Goal: Check status

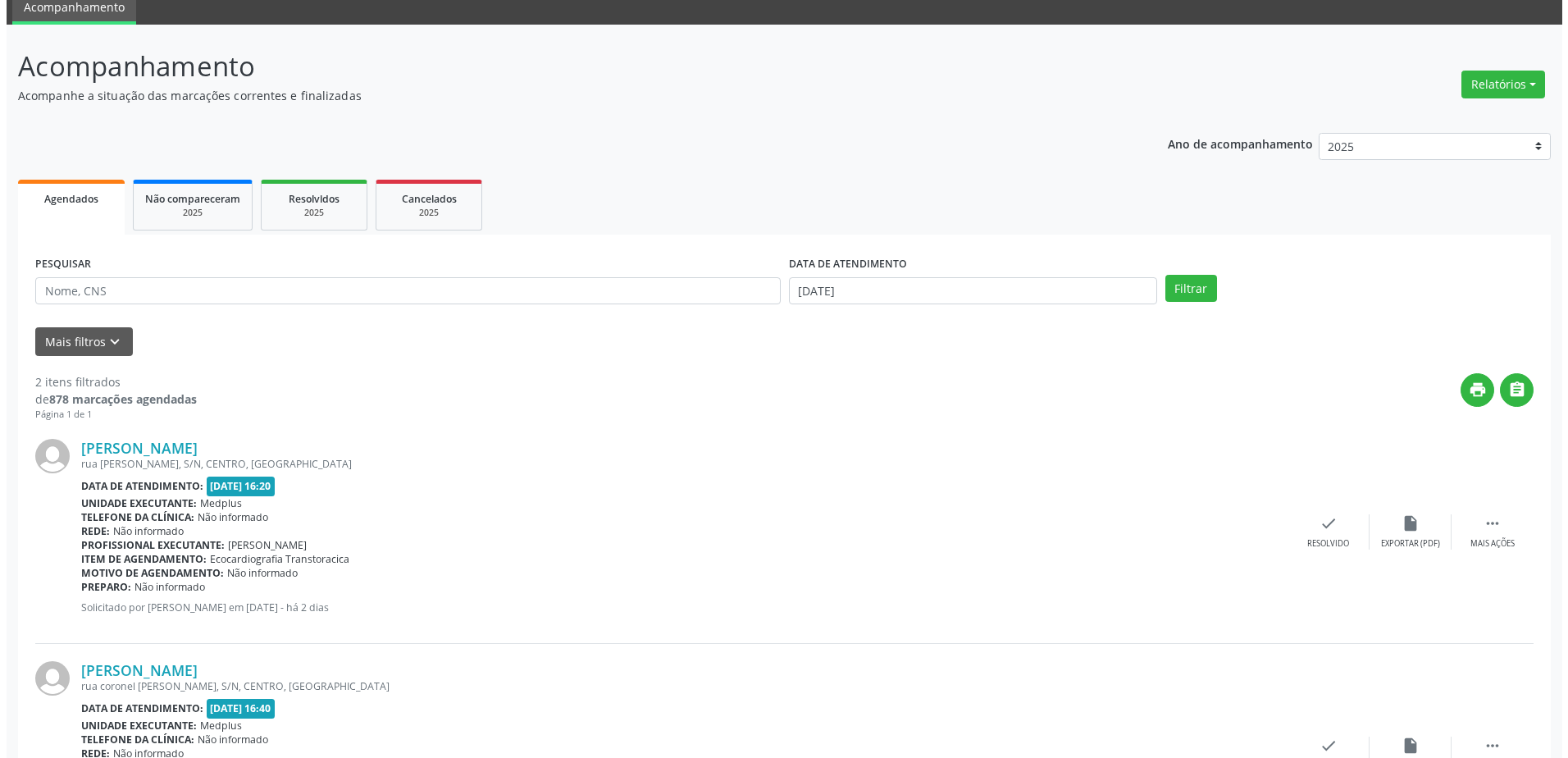
scroll to position [202, 0]
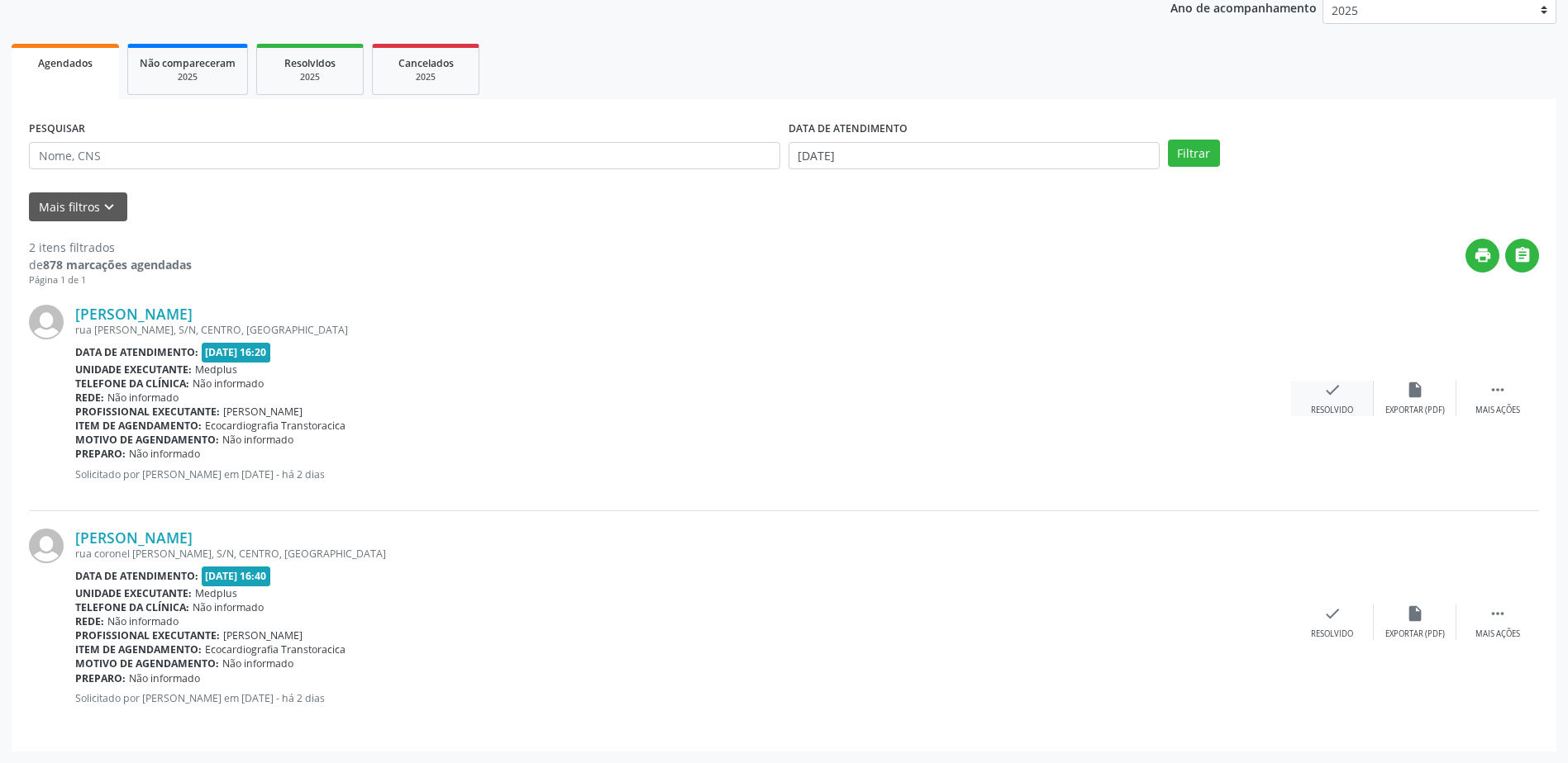
click at [1337, 396] on icon "check" at bounding box center [1332, 390] width 18 height 18
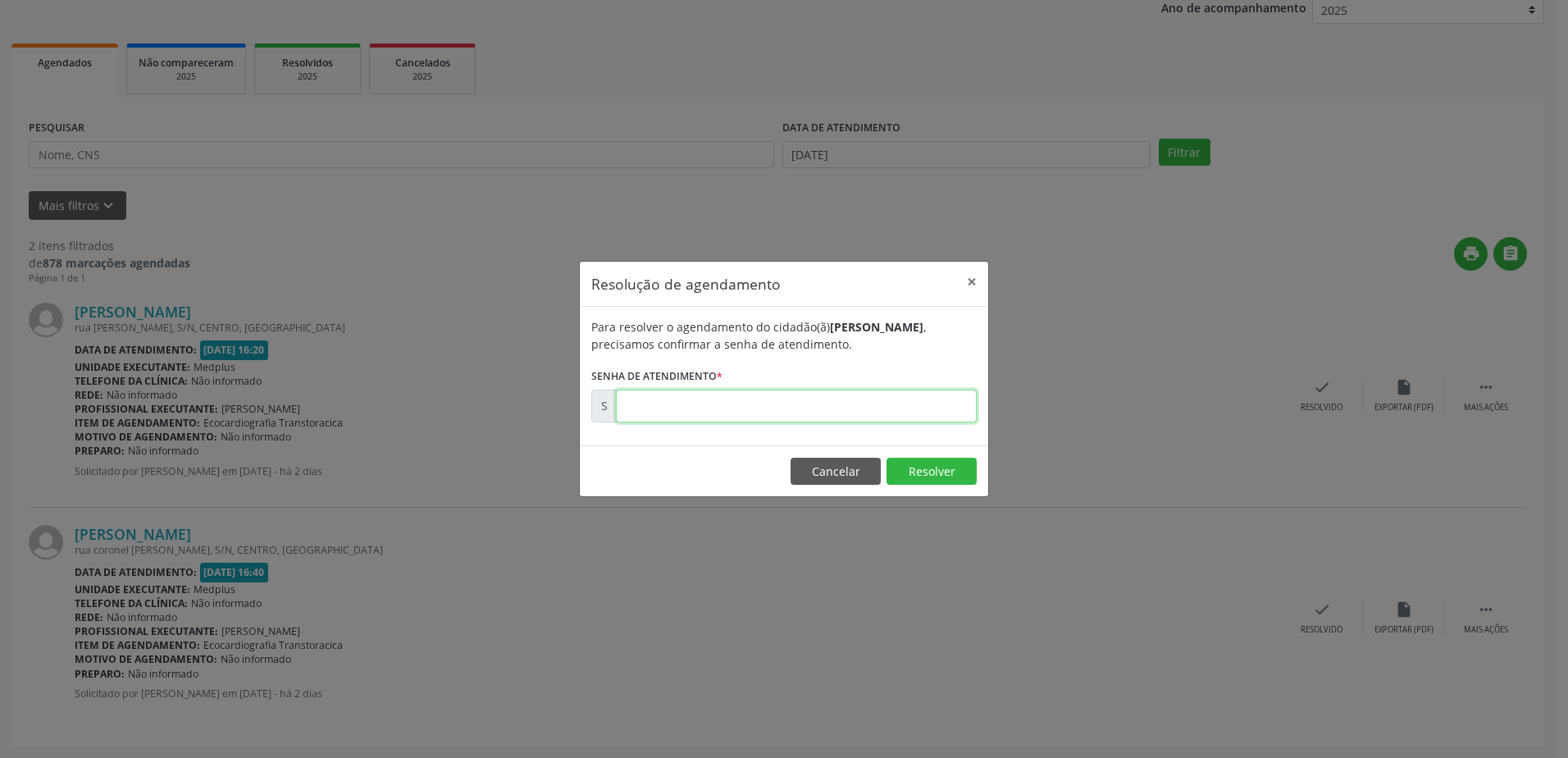
click at [630, 400] on input "text" at bounding box center [797, 406] width 361 height 33
type input "00175040"
click at [922, 477] on button "Resolver" at bounding box center [931, 471] width 90 height 28
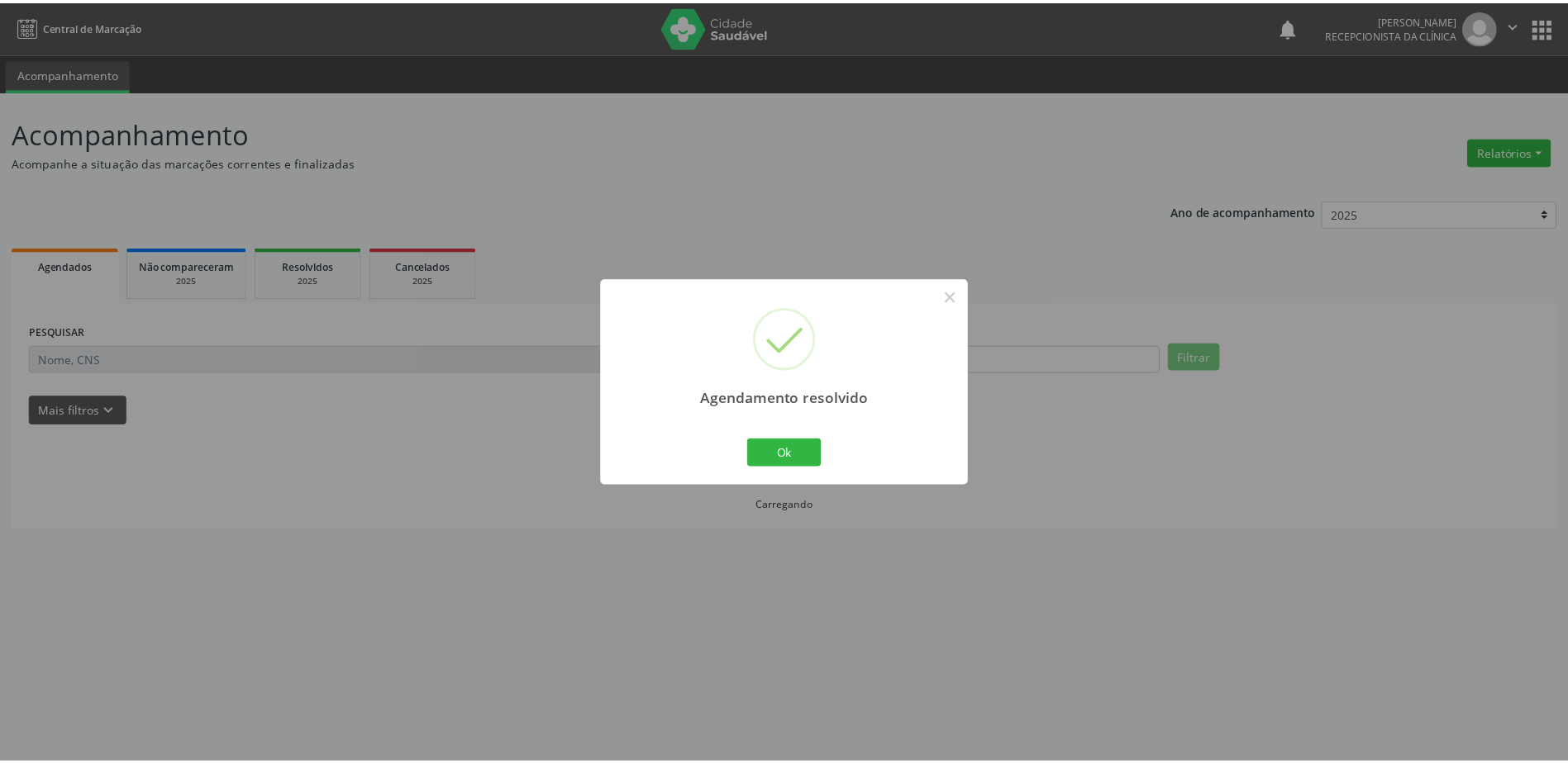
scroll to position [0, 0]
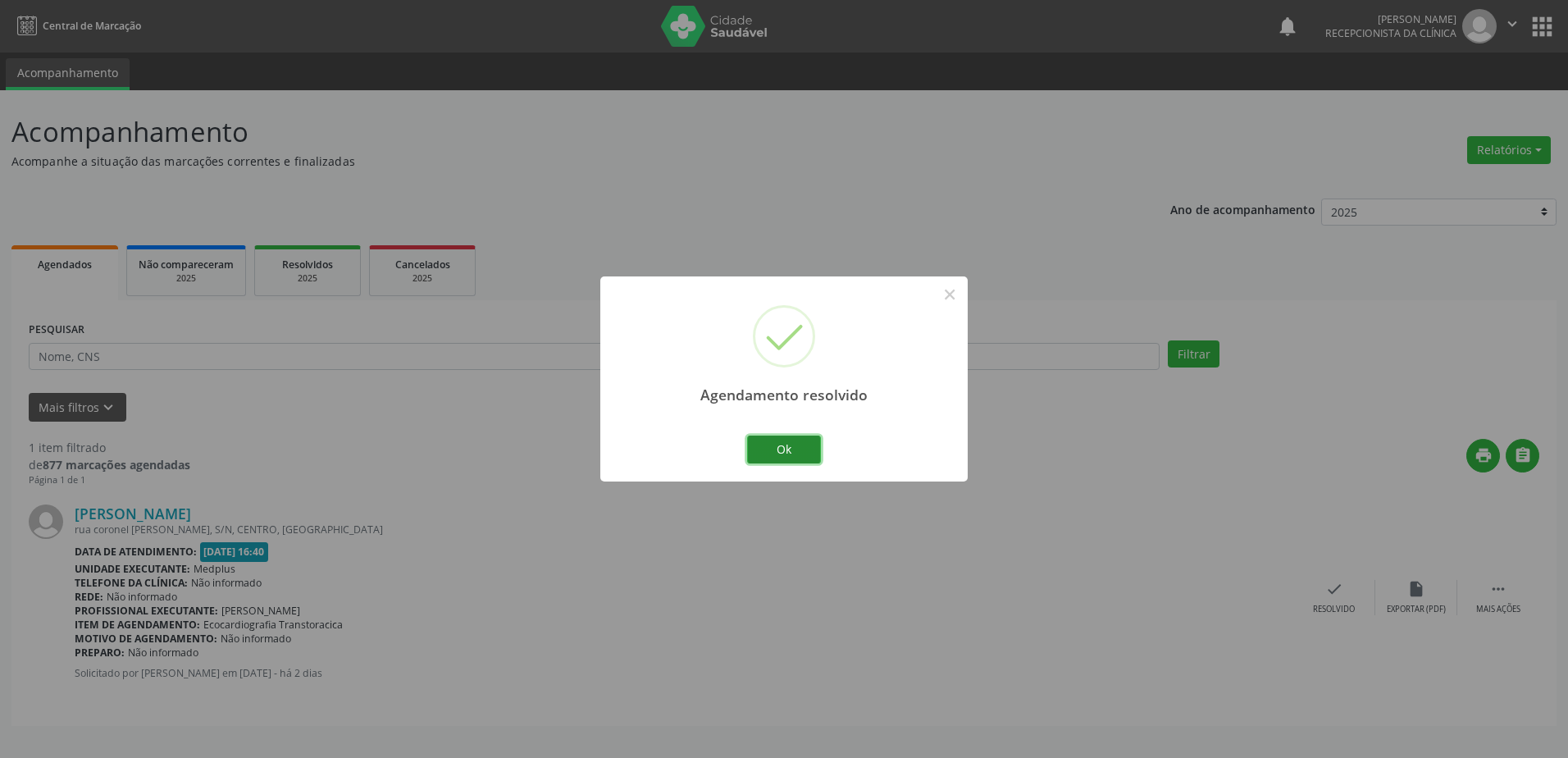
click at [799, 456] on button "Ok" at bounding box center [784, 449] width 74 height 28
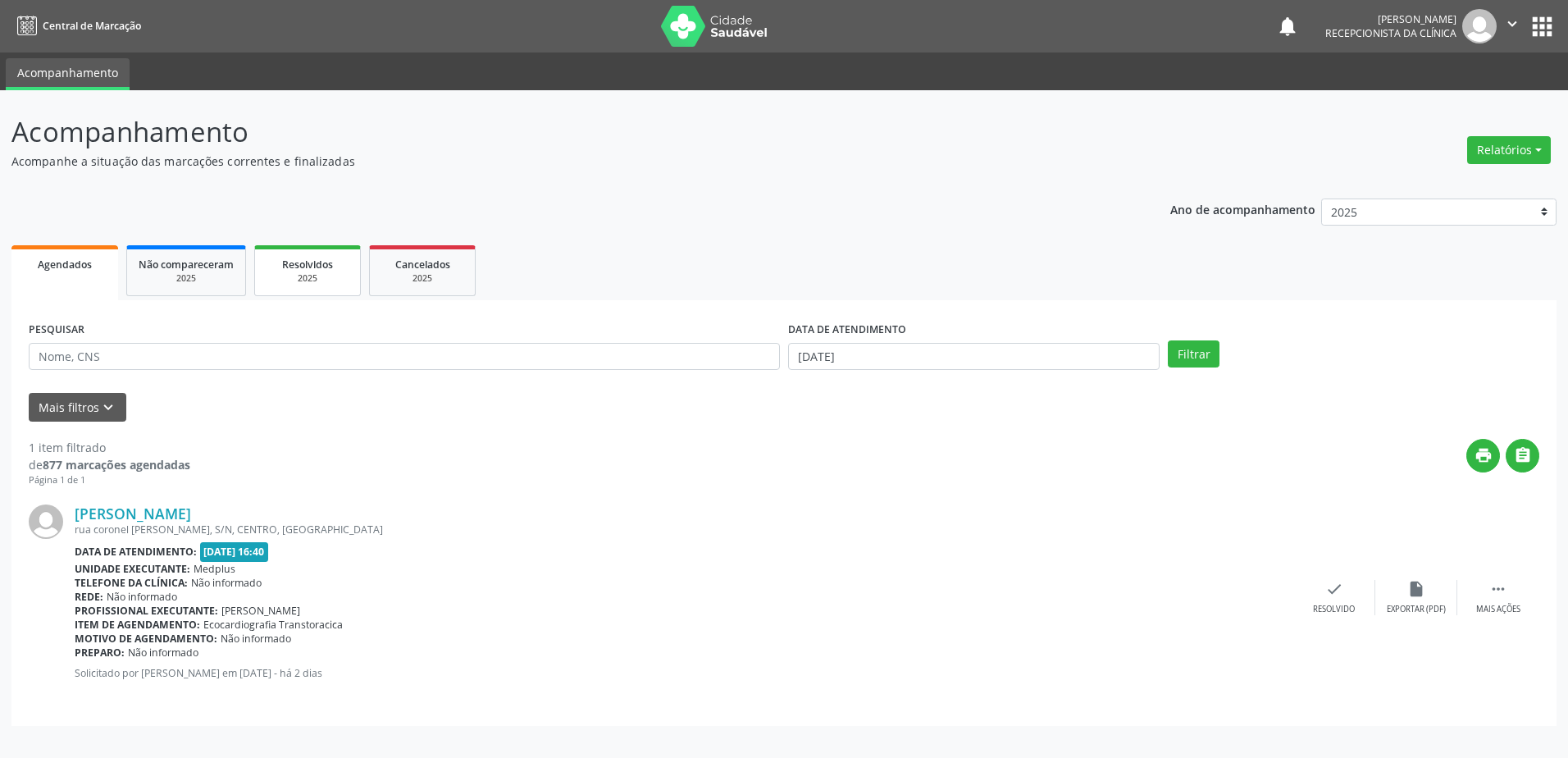
click at [343, 273] on div "2025" at bounding box center [308, 279] width 82 height 13
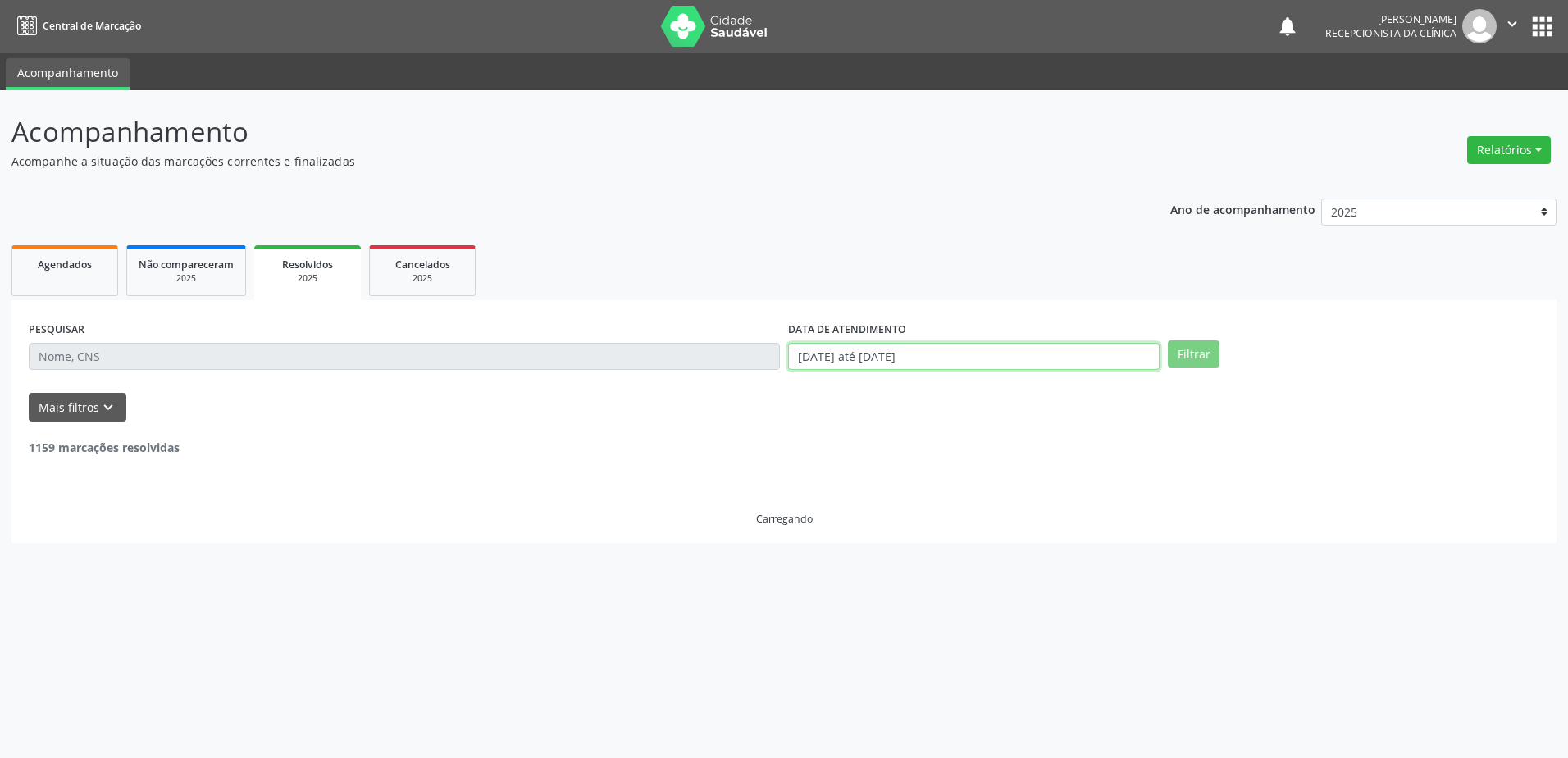
click at [848, 359] on input "[DATE] até [DATE]" at bounding box center [975, 357] width 372 height 28
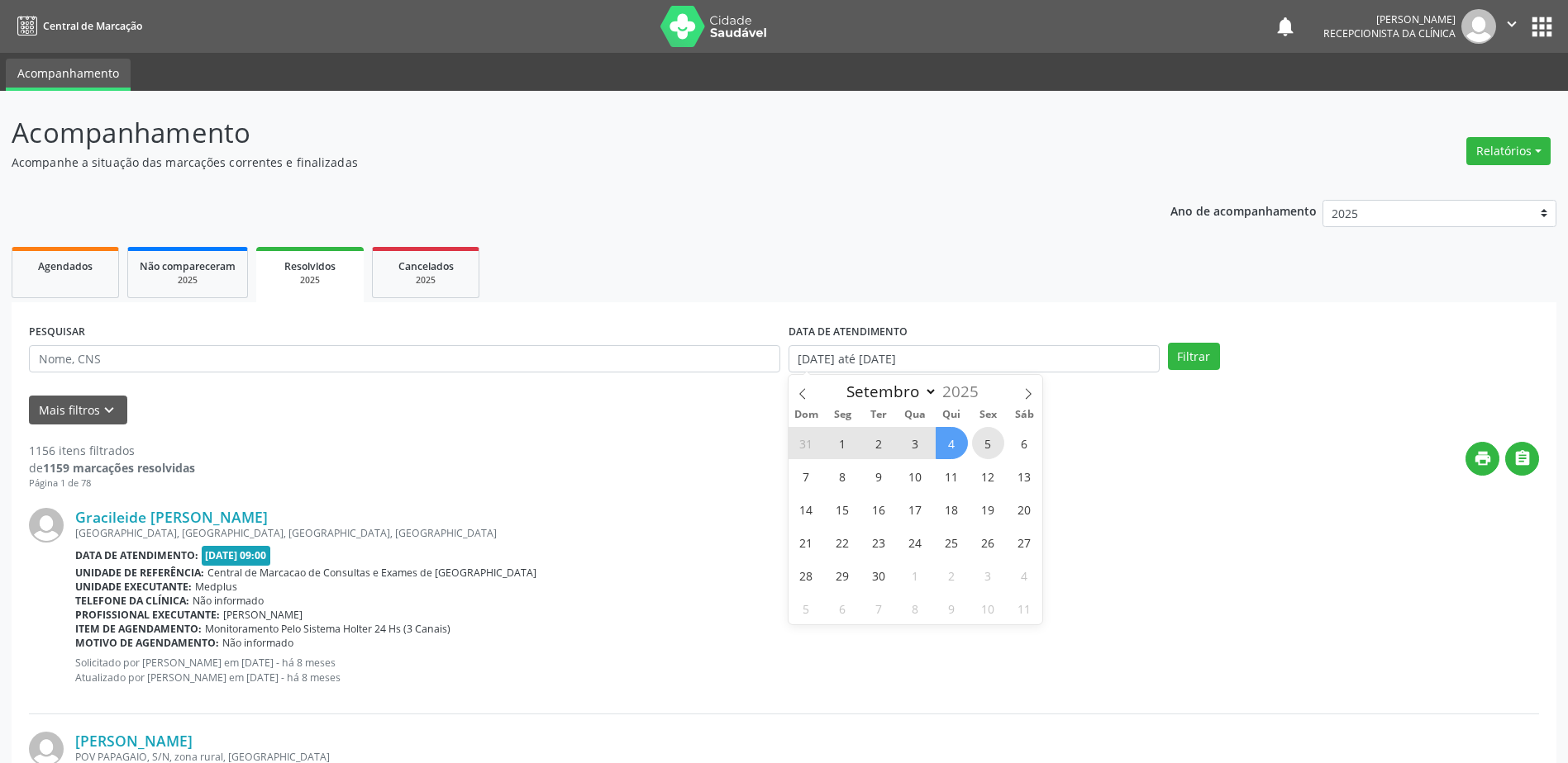
click at [990, 443] on span "5" at bounding box center [987, 442] width 32 height 32
type input "[DATE]"
click at [990, 443] on span "5" at bounding box center [987, 442] width 32 height 32
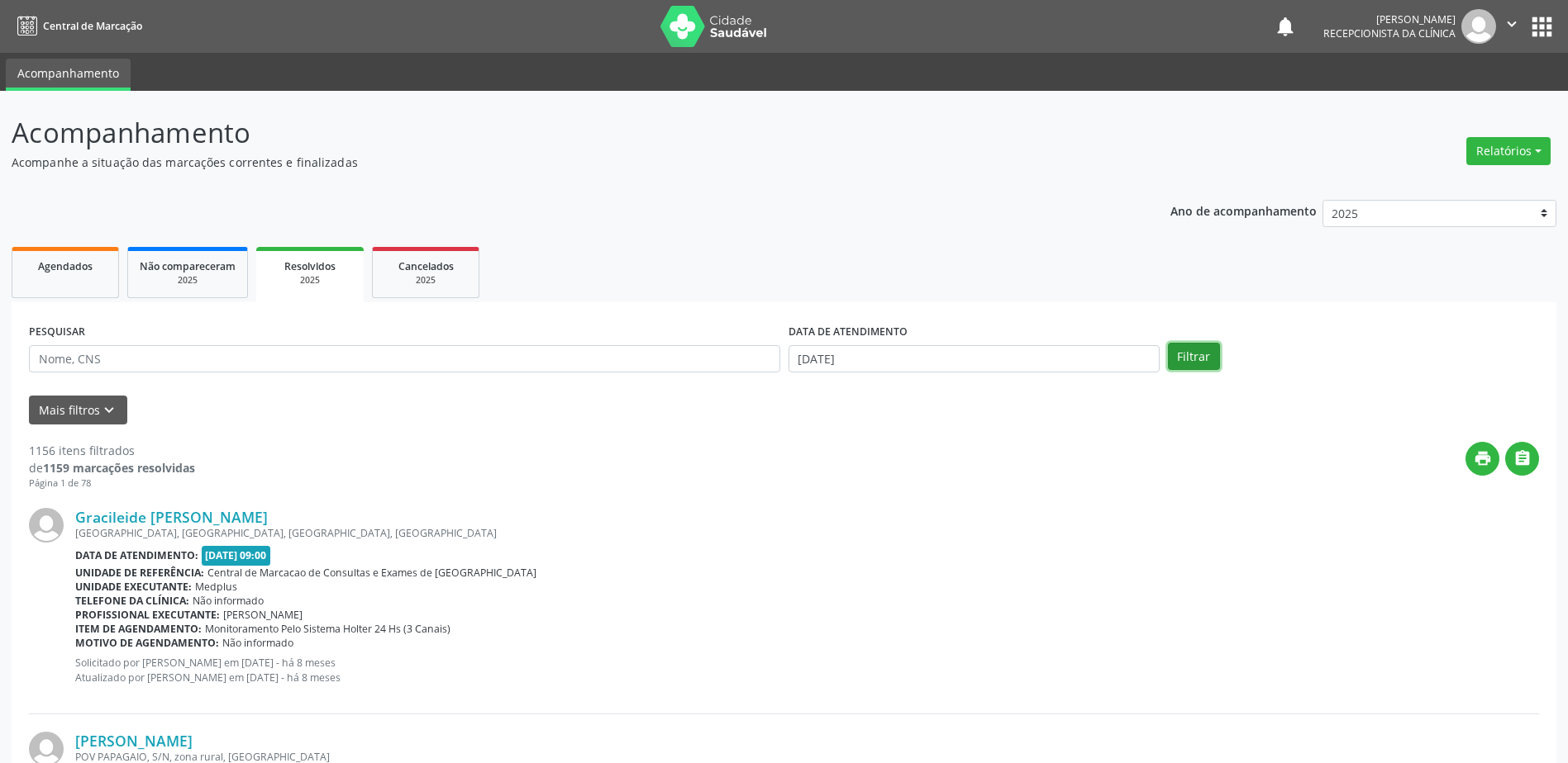
click at [1210, 357] on button "Filtrar" at bounding box center [1193, 356] width 52 height 28
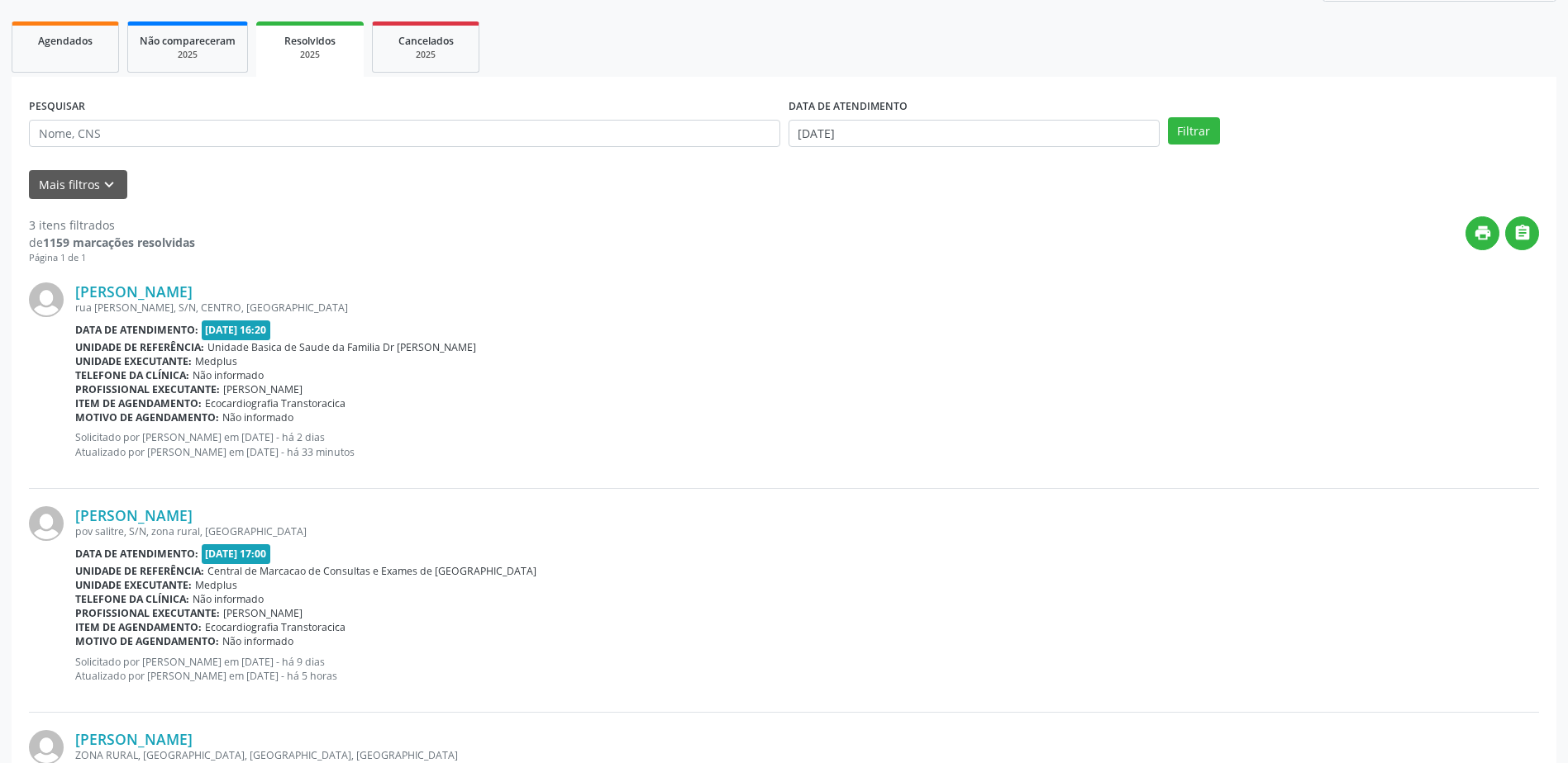
scroll to position [14, 0]
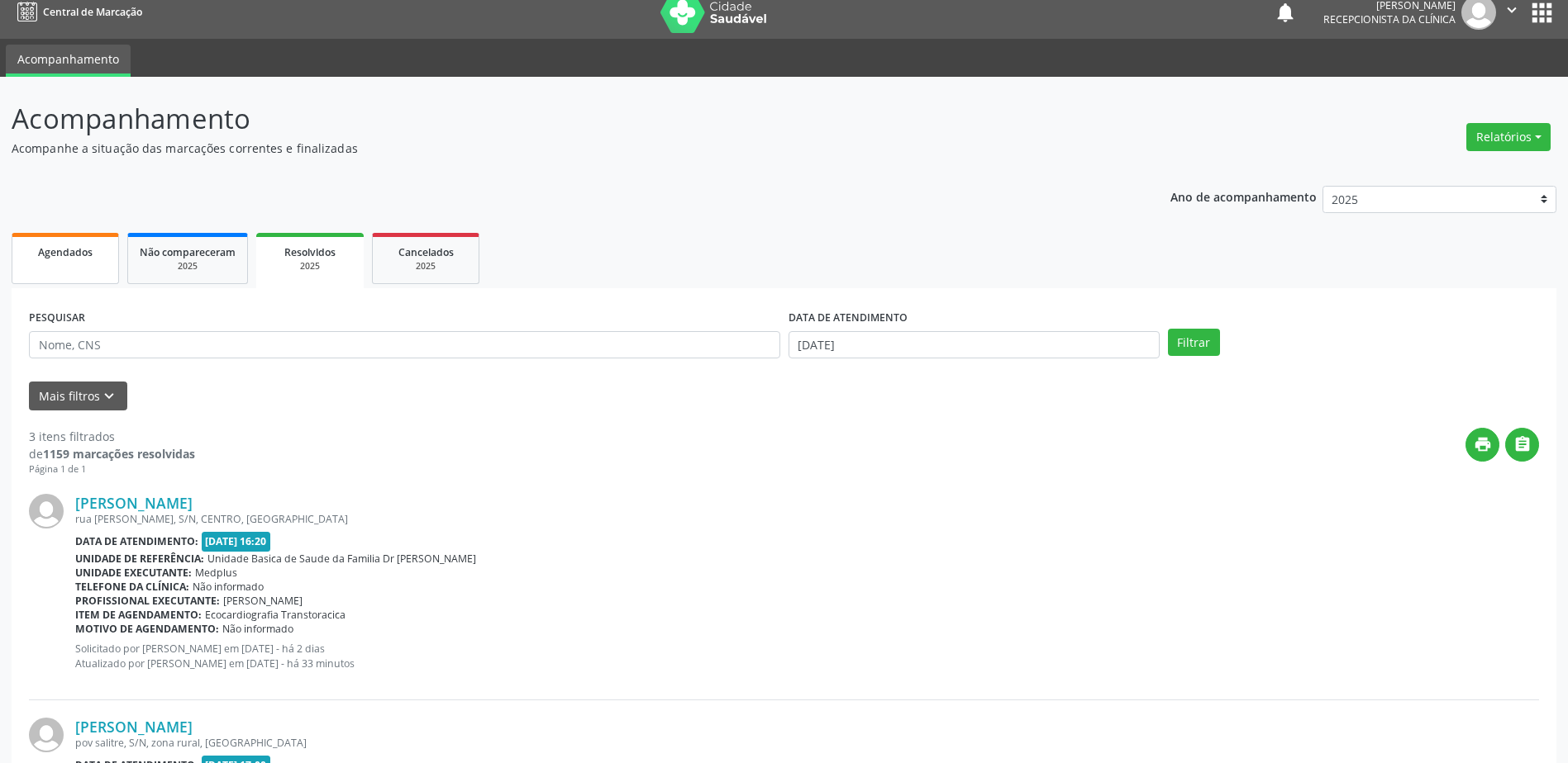
click at [77, 266] on link "Agendados" at bounding box center [66, 259] width 108 height 51
click at [77, 260] on span "Agendados" at bounding box center [66, 251] width 55 height 14
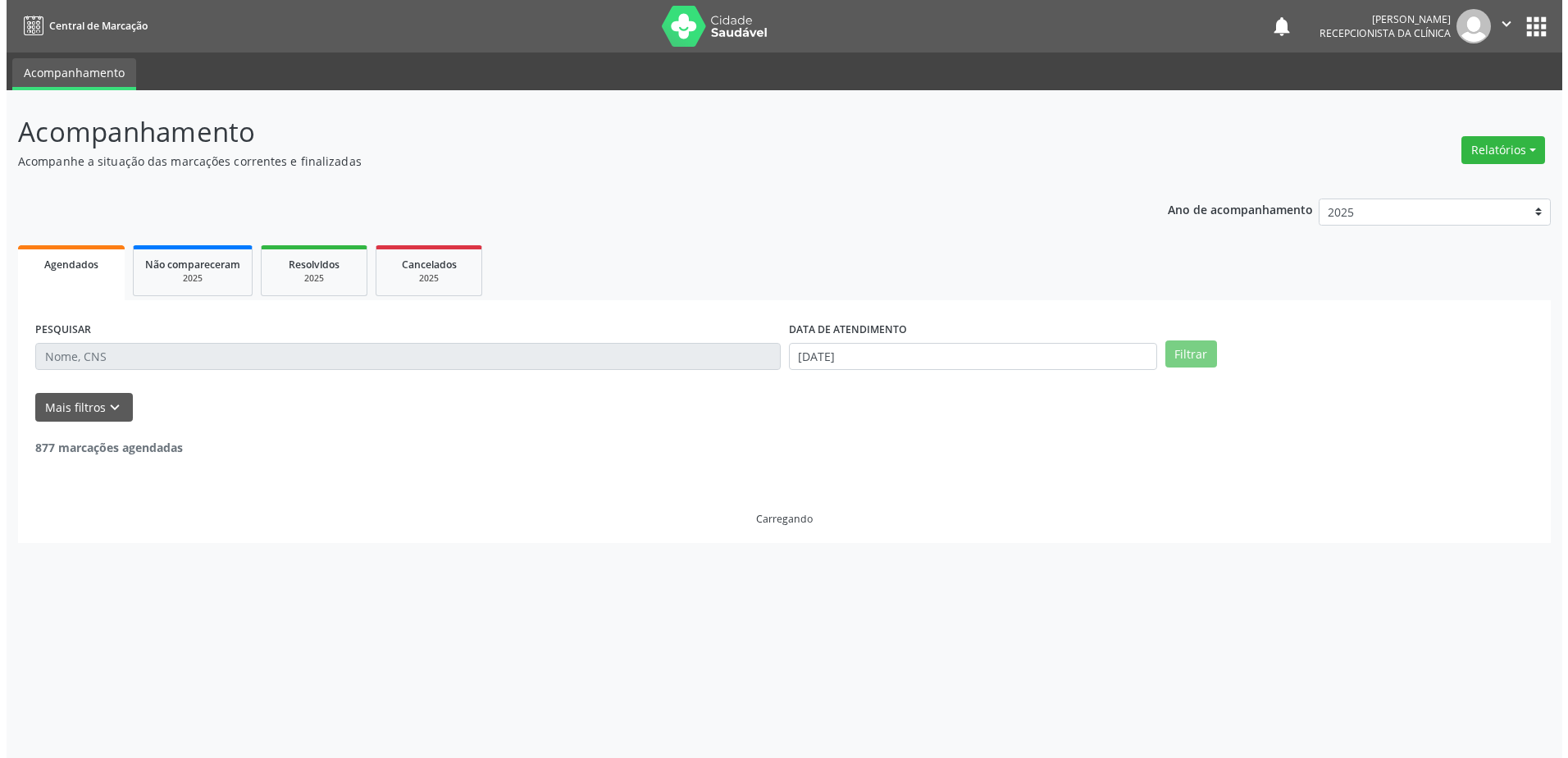
scroll to position [0, 0]
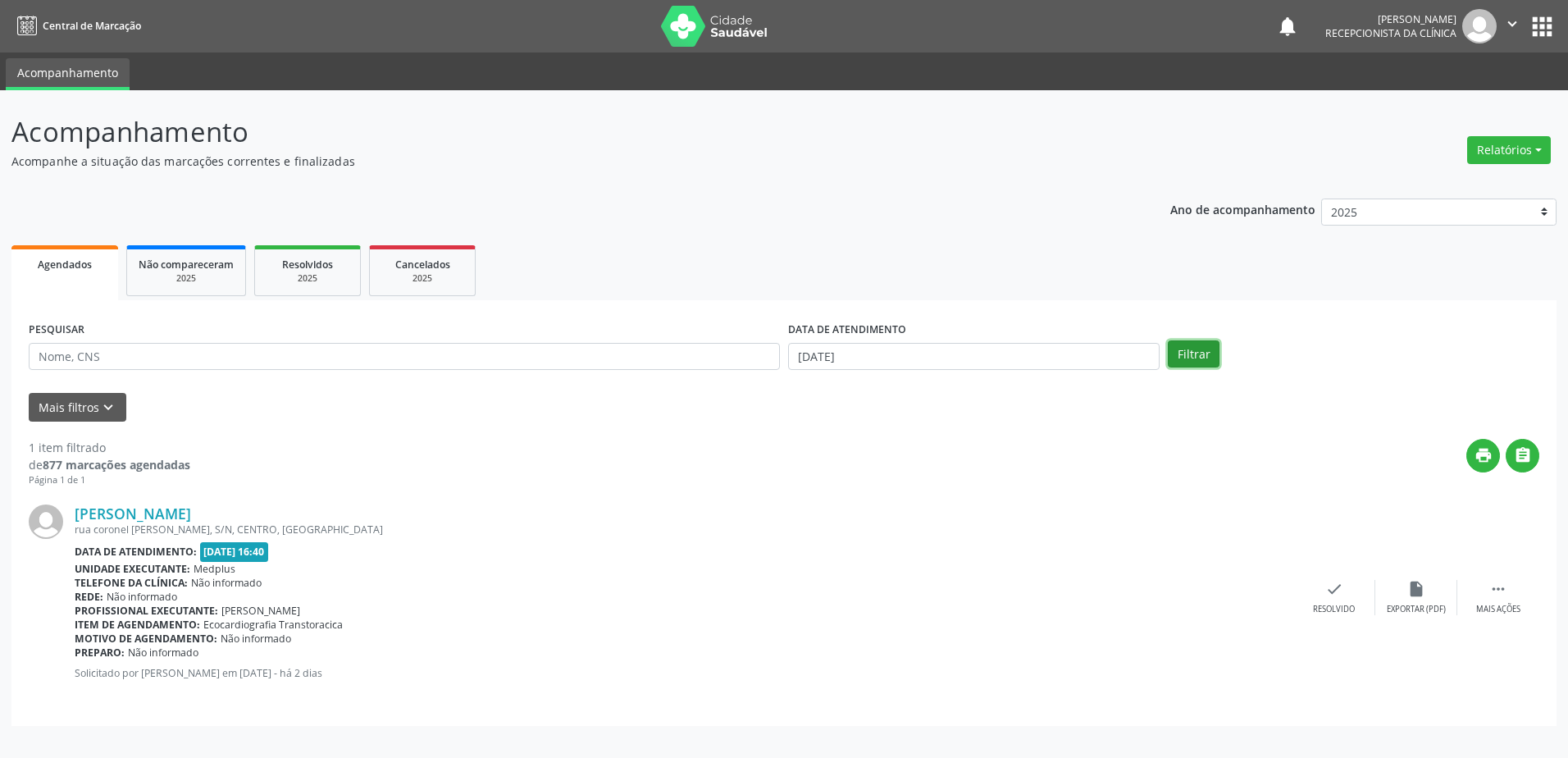
click at [1180, 349] on button "Filtrar" at bounding box center [1193, 354] width 52 height 28
click at [192, 502] on div "[PERSON_NAME] [GEOGRAPHIC_DATA][PERSON_NAME], S/N, CENTRO, [GEOGRAPHIC_DATA] Da…" at bounding box center [784, 598] width 1511 height 221
click at [191, 517] on link "[PERSON_NAME]" at bounding box center [132, 514] width 116 height 18
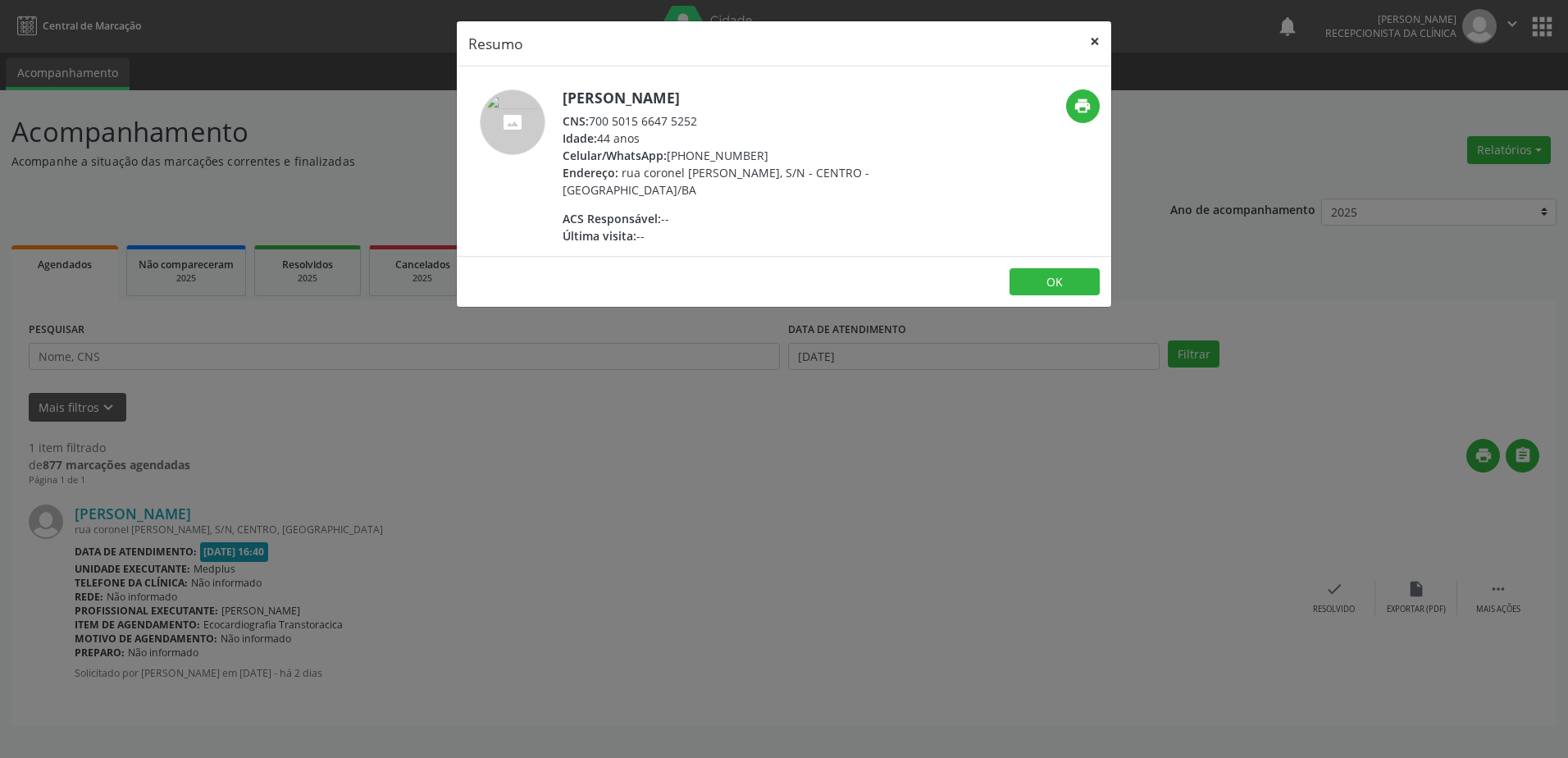
click at [1093, 44] on button "×" at bounding box center [1095, 42] width 33 height 40
